Goal: Find specific page/section: Find specific page/section

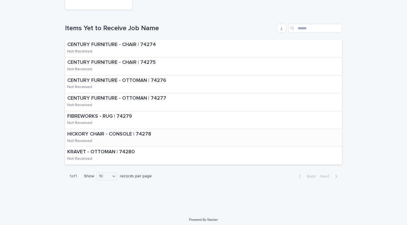
scroll to position [123, 0]
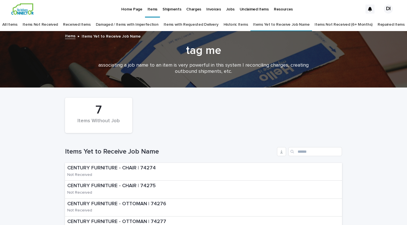
click at [225, 109] on div "7 Items Without Job" at bounding box center [203, 115] width 283 height 41
